Goal: Task Accomplishment & Management: Use online tool/utility

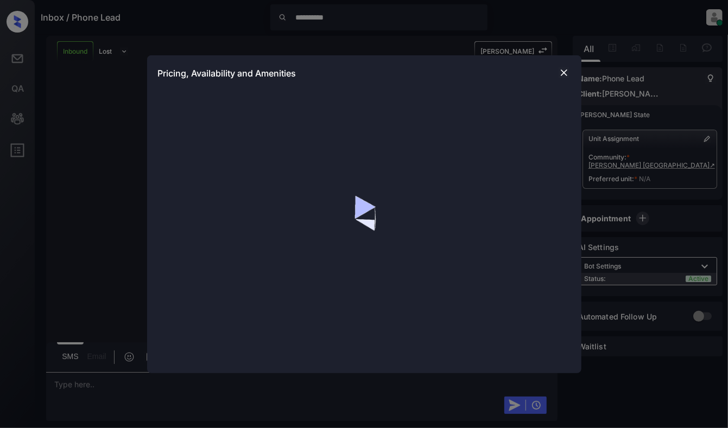
scroll to position [1229, 0]
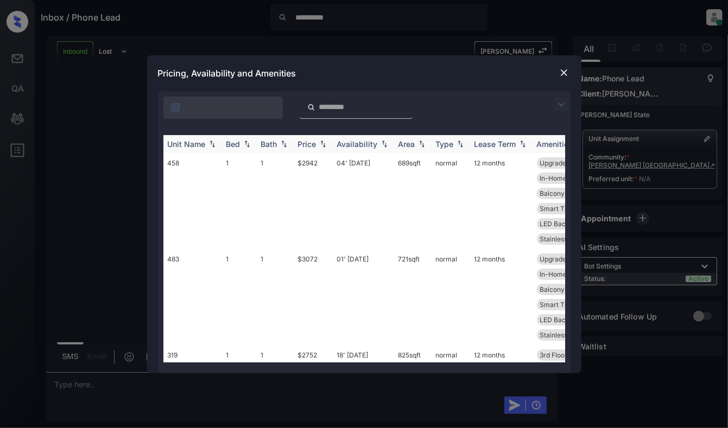
click at [242, 144] on img at bounding box center [247, 144] width 11 height 8
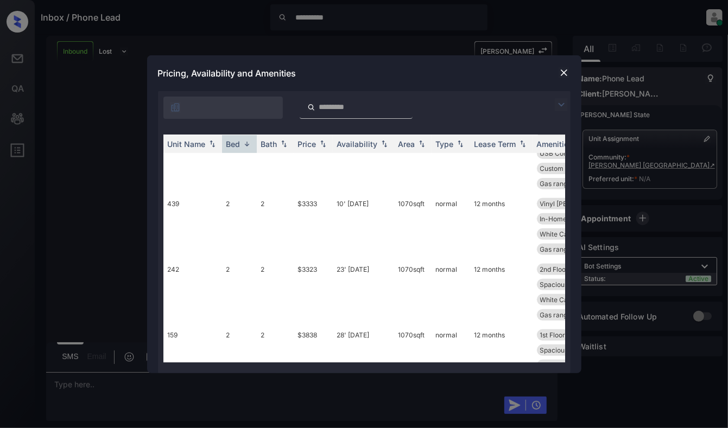
scroll to position [289, 0]
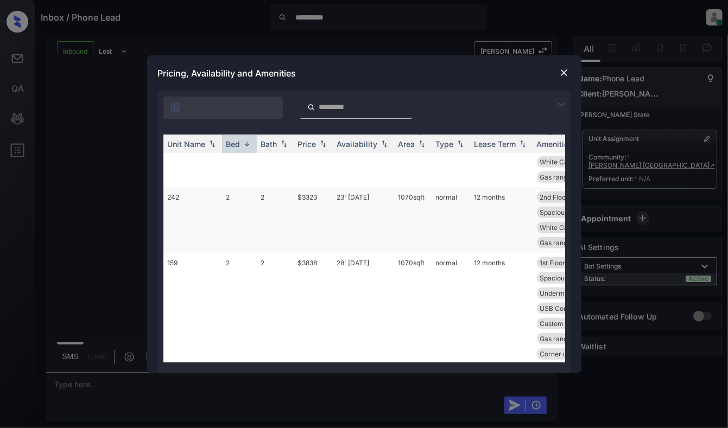
click at [202, 200] on td "242" at bounding box center [192, 220] width 59 height 66
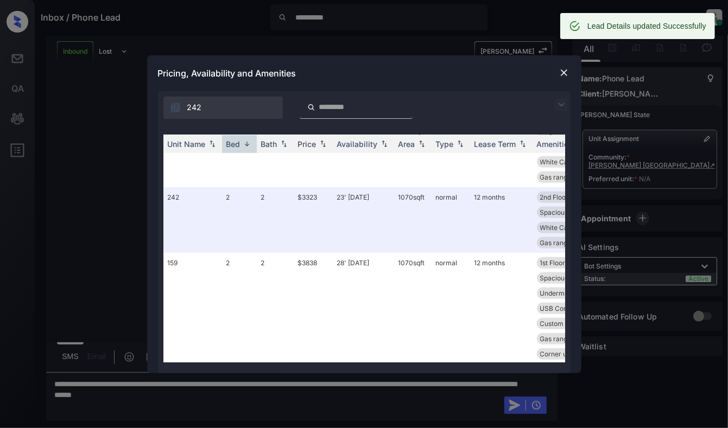
scroll to position [1300, 0]
click at [565, 74] on img at bounding box center [563, 72] width 11 height 11
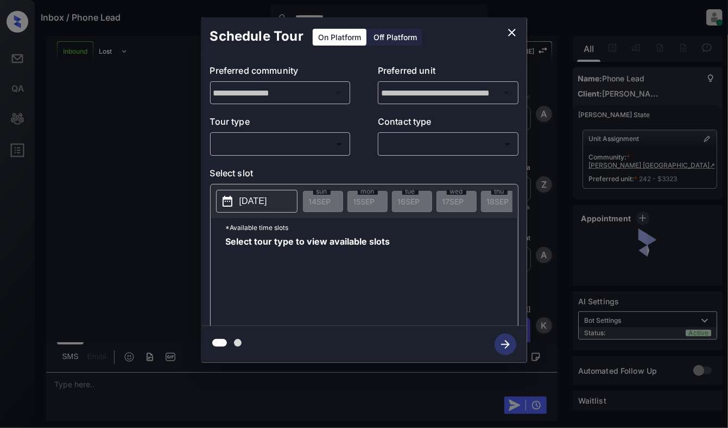
scroll to position [1300, 0]
click at [290, 144] on body "**********" at bounding box center [364, 214] width 728 height 428
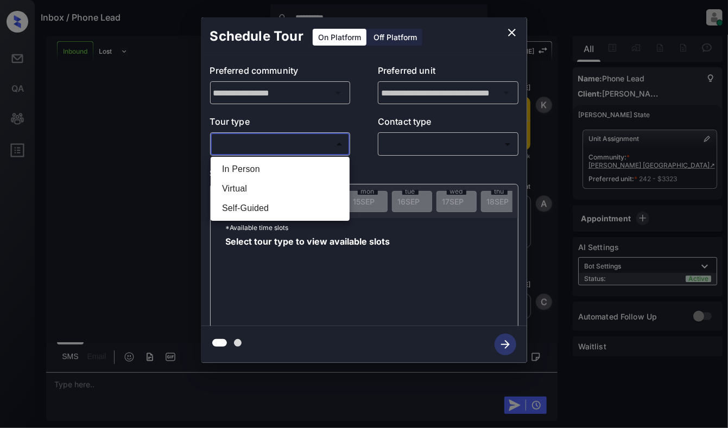
click at [270, 173] on li "In Person" at bounding box center [280, 170] width 134 height 20
type input "********"
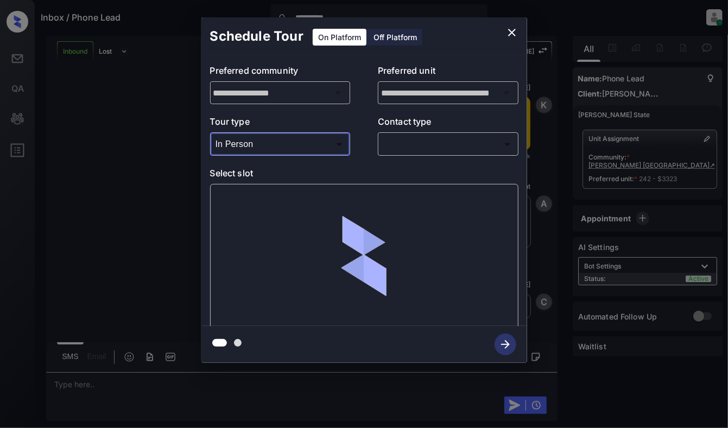
click at [505, 37] on icon "close" at bounding box center [511, 32] width 13 height 13
